Goal: Task Accomplishment & Management: Manage account settings

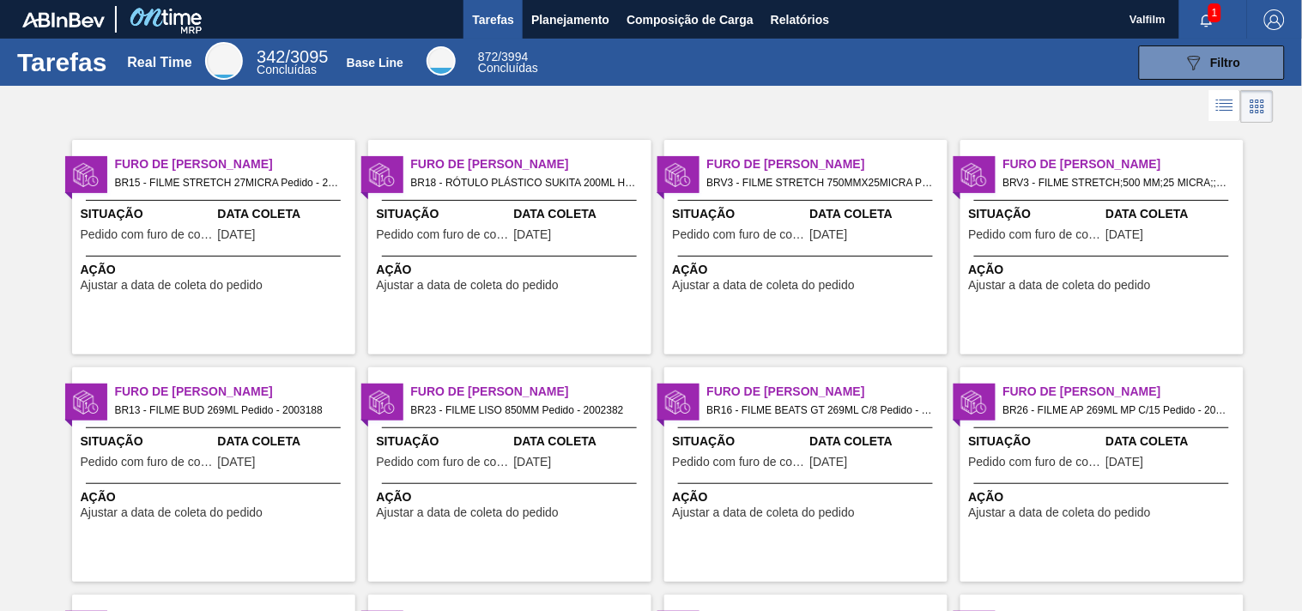
click at [547, 223] on span "Data Coleta" at bounding box center [580, 214] width 133 height 18
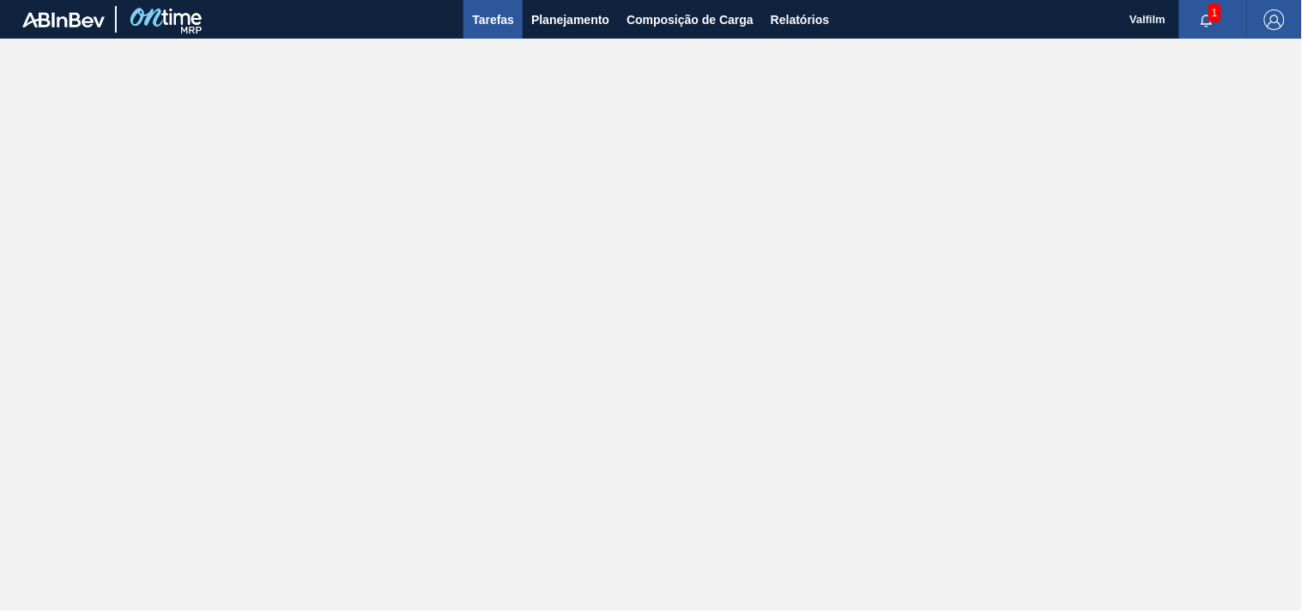
click at [484, 15] on span "Tarefas" at bounding box center [493, 19] width 42 height 21
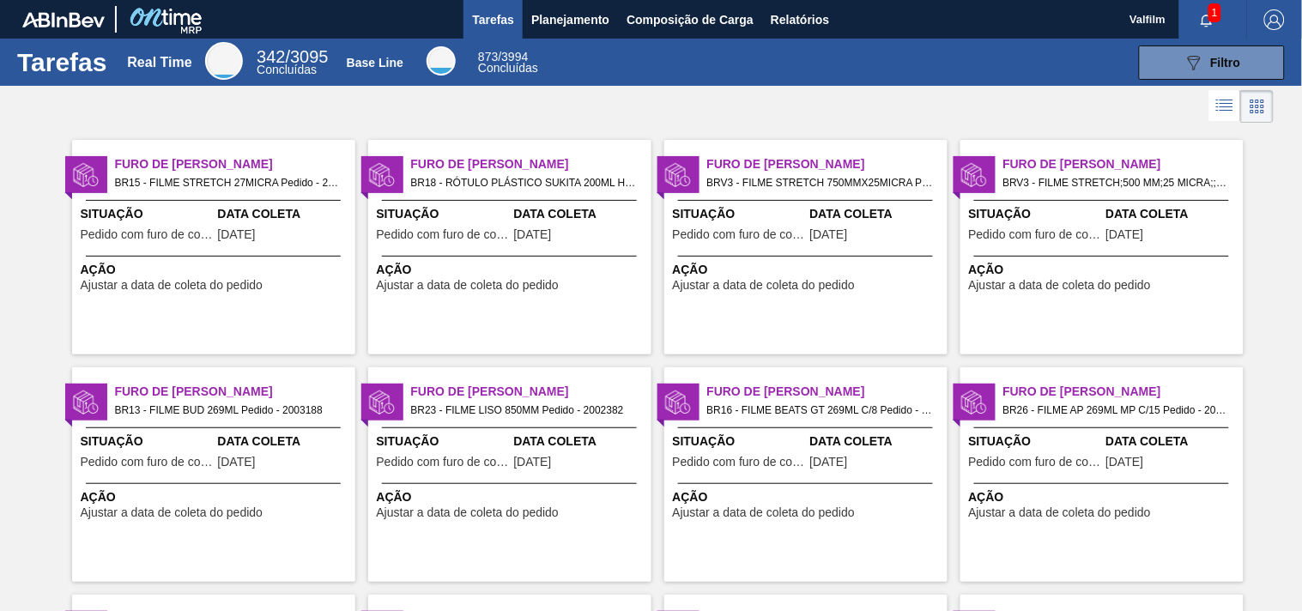
click at [457, 193] on div "Furo de Coleta BR18 - RÓTULO PLÁSTICO SUKITA 200ML H Pedido - 2002630 Situação …" at bounding box center [509, 247] width 283 height 215
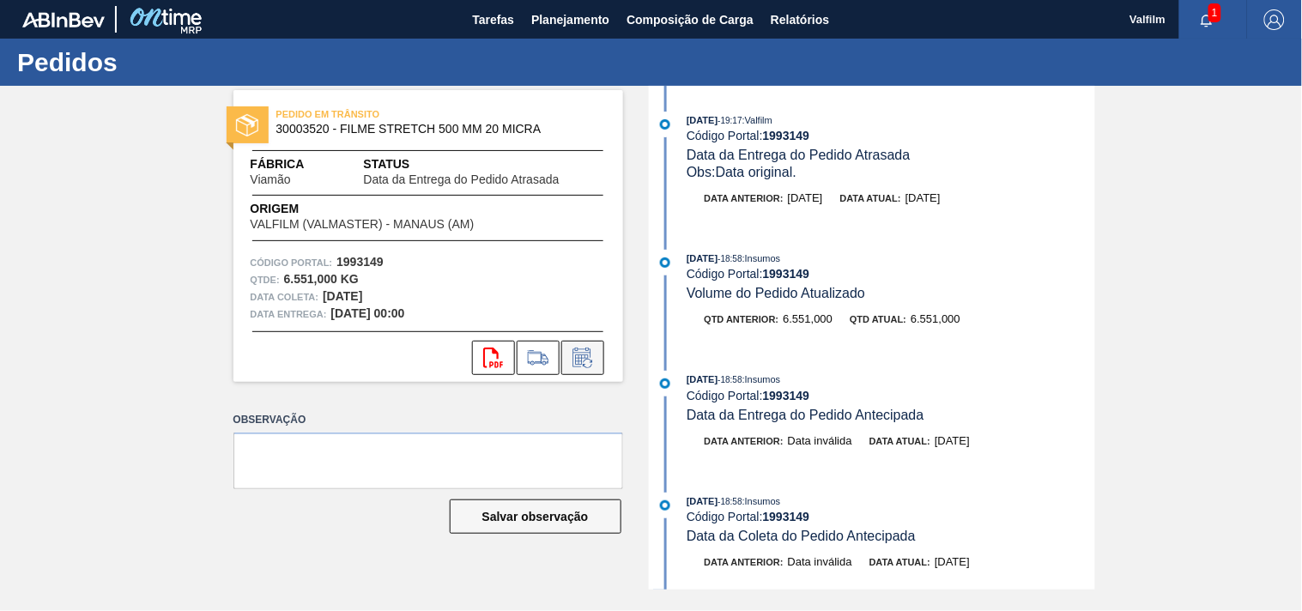
click at [588, 366] on icon at bounding box center [582, 358] width 27 height 21
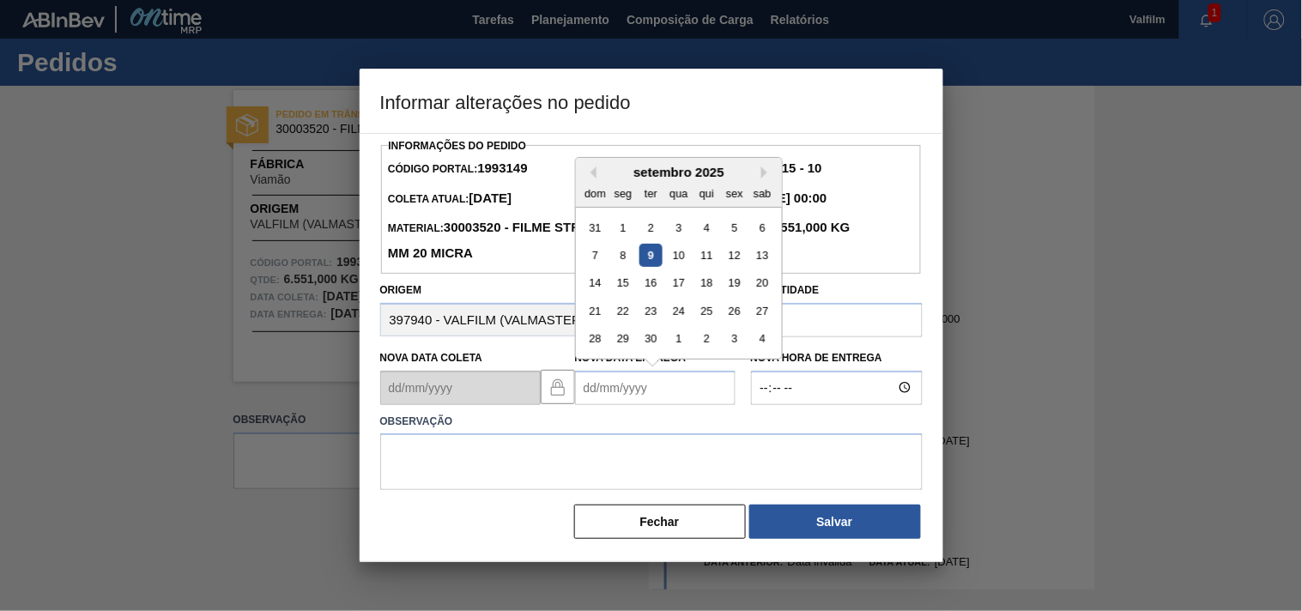
click at [623, 382] on Entrega1993149 "Nova Data Entrega" at bounding box center [655, 388] width 160 height 34
drag, startPoint x: 679, startPoint y: 264, endPoint x: 609, endPoint y: 329, distance: 94.7
click at [675, 264] on div "10" at bounding box center [678, 255] width 23 height 23
type Entrega1993149 "[DATE]"
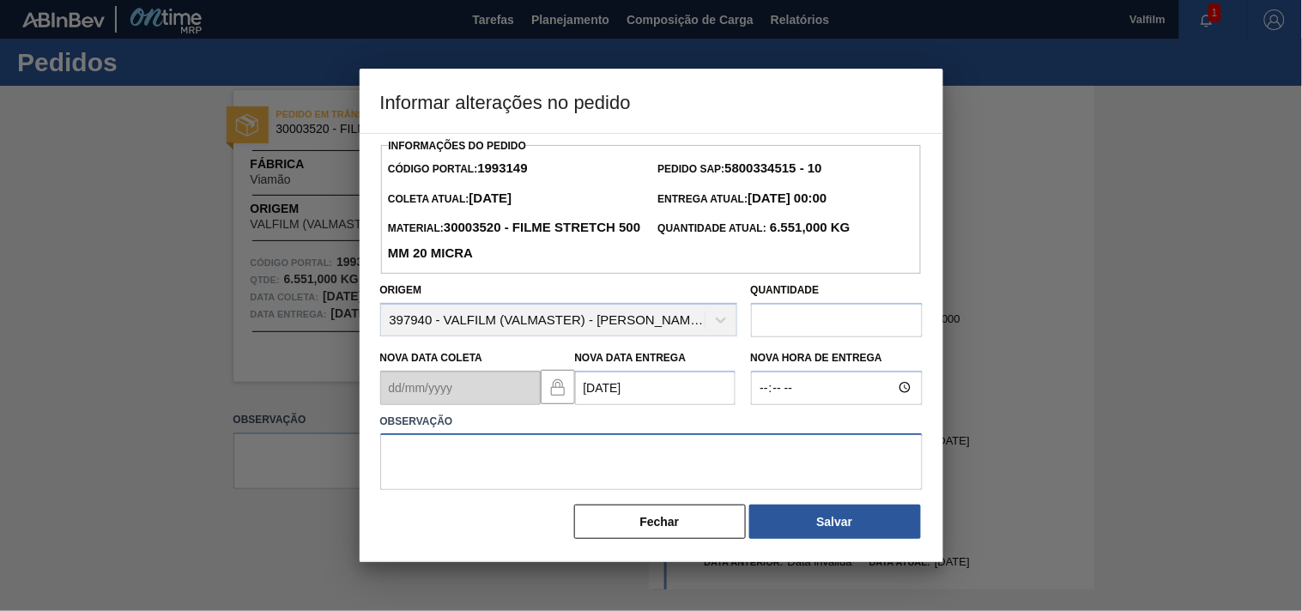
click at [465, 460] on textarea at bounding box center [651, 461] width 542 height 57
click at [392, 460] on textarea at bounding box center [651, 461] width 542 height 57
paste textarea "ajuste entrega - antecipação autorizada pelo cliente, devido urgencia do card 1…"
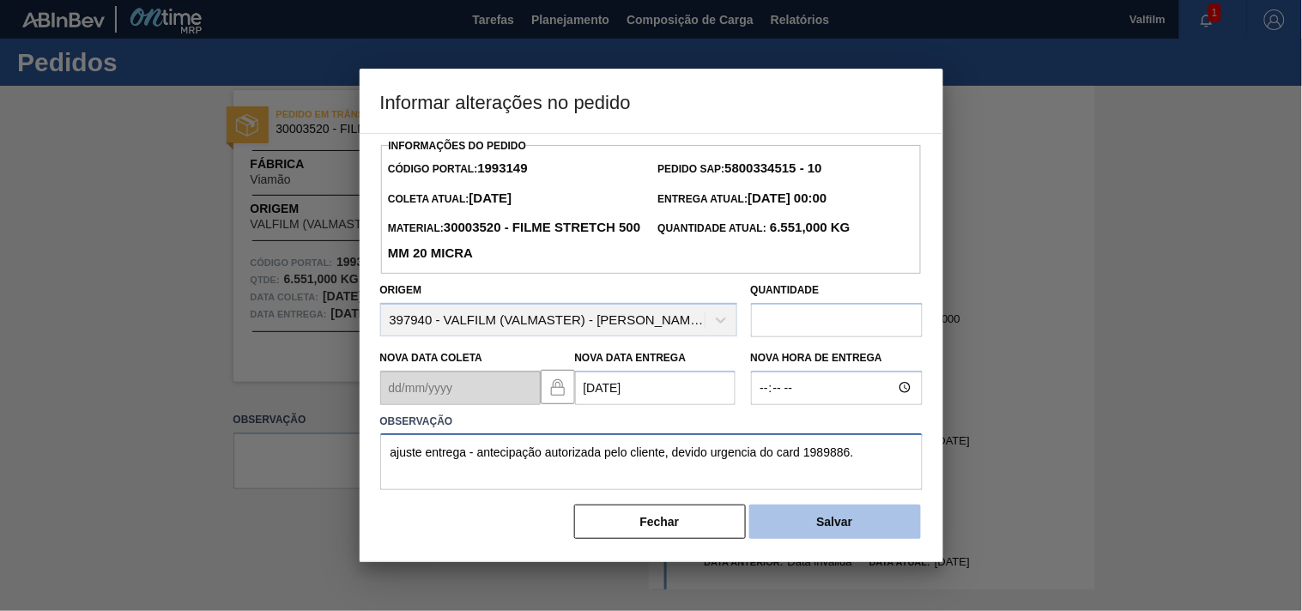
type textarea "ajuste entrega - antecipação autorizada pelo cliente, devido urgencia do card 1…"
click at [832, 534] on button "Salvar" at bounding box center [835, 522] width 172 height 34
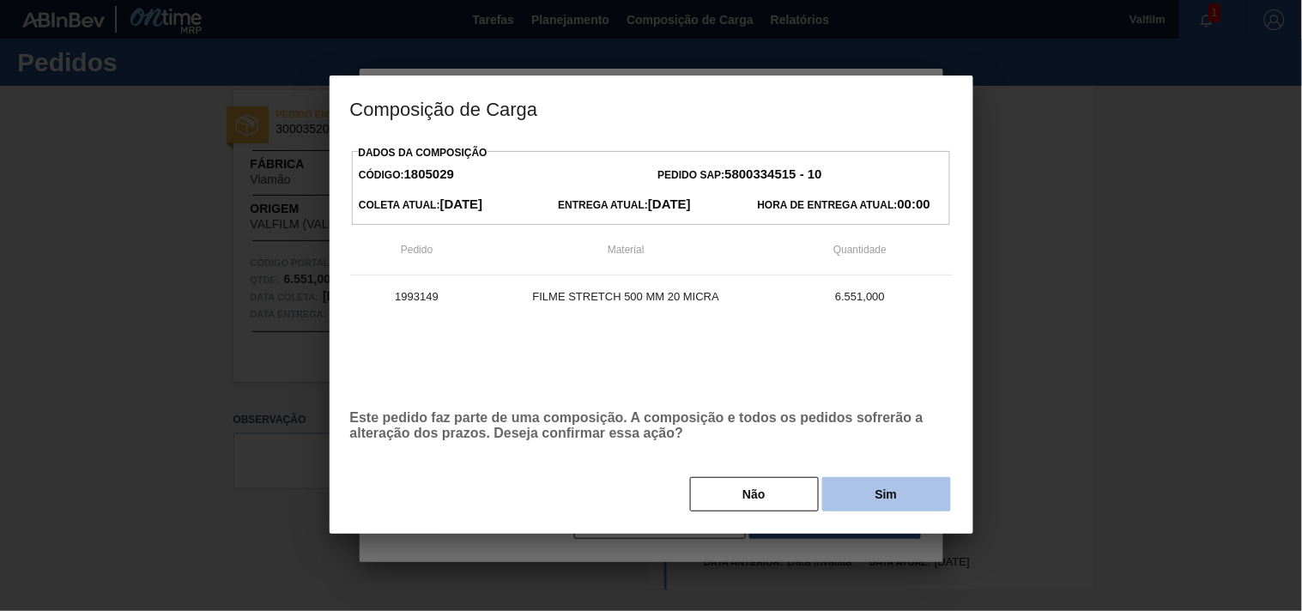
click at [838, 507] on button "Sim" at bounding box center [886, 494] width 129 height 34
